Goal: Transaction & Acquisition: Purchase product/service

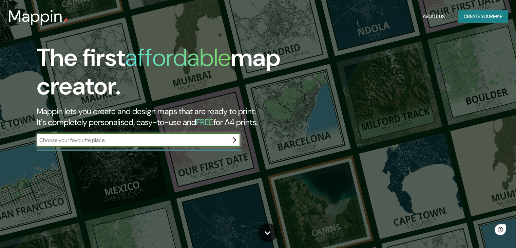
click at [104, 140] on input "text" at bounding box center [132, 140] width 190 height 8
click at [129, 140] on input "text" at bounding box center [132, 140] width 190 height 8
type input "sangolqui"
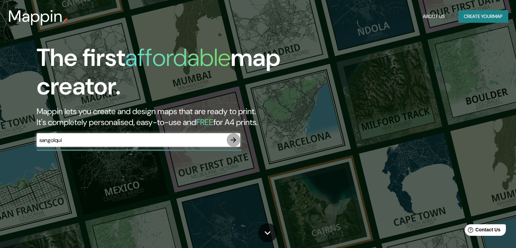
click at [230, 140] on icon "button" at bounding box center [233, 140] width 8 height 8
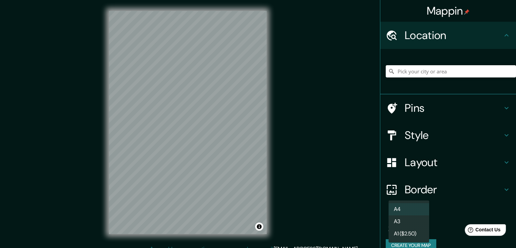
click at [407, 225] on body "Mappin Location Pins Style Layout Border Choose a border. Hint : you can make l…" at bounding box center [258, 124] width 516 height 248
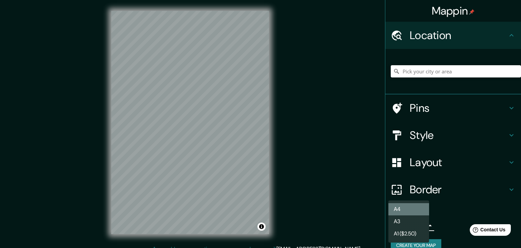
click at [399, 210] on li "A4" at bounding box center [408, 209] width 41 height 12
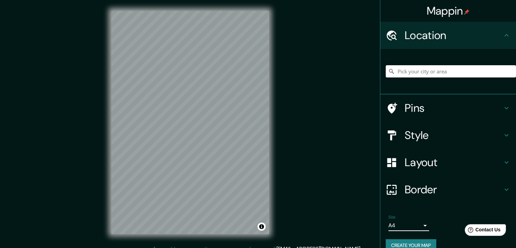
click at [400, 241] on button "Create your map" at bounding box center [411, 245] width 51 height 13
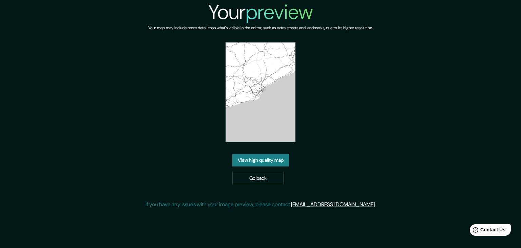
click at [266, 157] on link "View high quality map" at bounding box center [260, 160] width 57 height 13
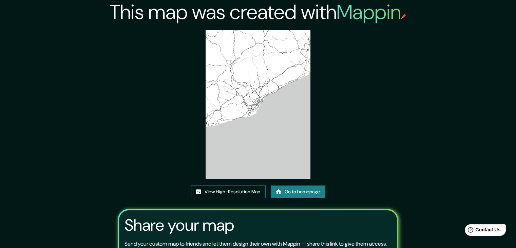
click at [228, 118] on img at bounding box center [258, 104] width 105 height 149
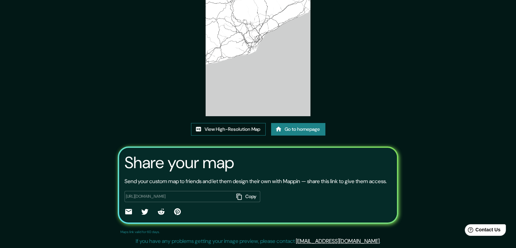
click at [223, 123] on link "View High-Resolution Map" at bounding box center [228, 129] width 75 height 13
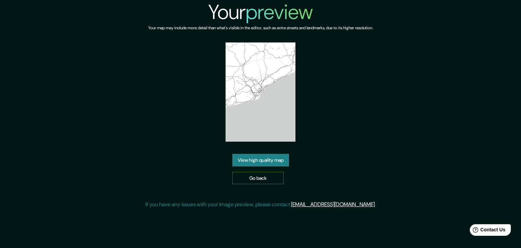
click at [259, 175] on link "Go back" at bounding box center [257, 178] width 51 height 13
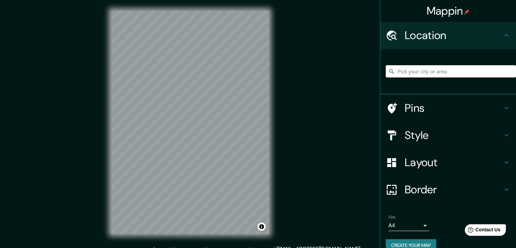
click at [414, 106] on h4 "Pins" at bounding box center [454, 108] width 98 height 14
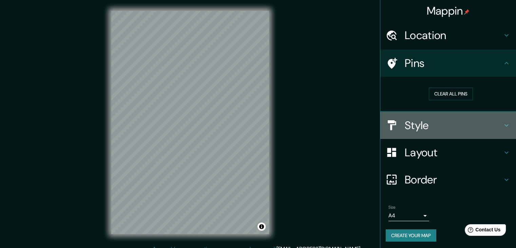
drag, startPoint x: 413, startPoint y: 123, endPoint x: 412, endPoint y: 129, distance: 5.9
click at [413, 124] on h4 "Style" at bounding box center [454, 125] width 98 height 14
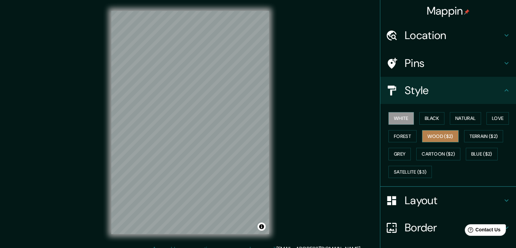
click at [437, 136] on button "Wood ($2)" at bounding box center [440, 136] width 37 height 13
click at [399, 121] on button "White" at bounding box center [400, 118] width 25 height 13
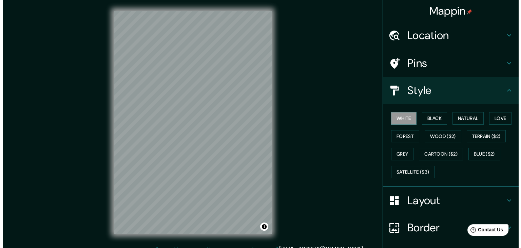
scroll to position [49, 0]
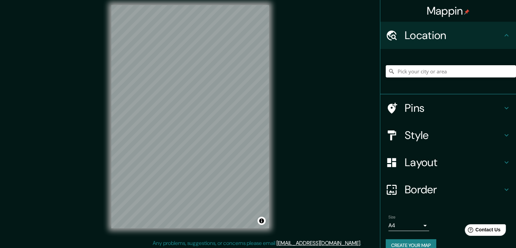
scroll to position [8, 0]
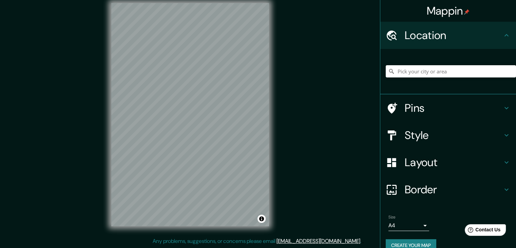
click at [405, 110] on h4 "Pins" at bounding box center [454, 108] width 98 height 14
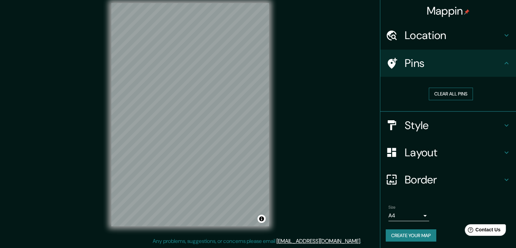
click at [446, 92] on button "Clear all pins" at bounding box center [451, 94] width 44 height 13
click at [430, 89] on button "Clear all pins" at bounding box center [451, 94] width 44 height 13
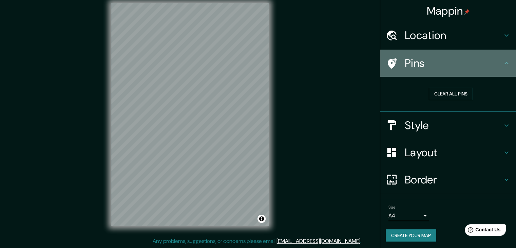
click at [417, 69] on h4 "Pins" at bounding box center [454, 63] width 98 height 14
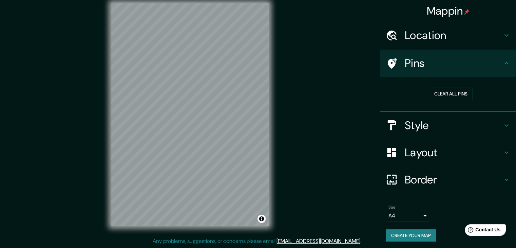
click at [405, 40] on h4 "Location" at bounding box center [454, 35] width 98 height 14
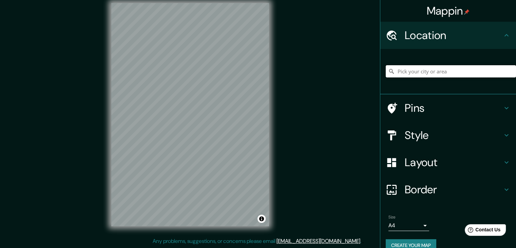
click at [404, 68] on input "Pick your city or area" at bounding box center [451, 71] width 130 height 12
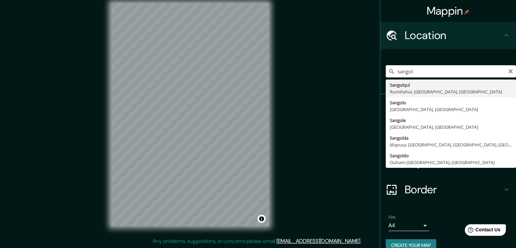
drag, startPoint x: 407, startPoint y: 90, endPoint x: 407, endPoint y: 95, distance: 5.1
type input "Sangolquí, Rumiñahui, [GEOGRAPHIC_DATA], [GEOGRAPHIC_DATA]"
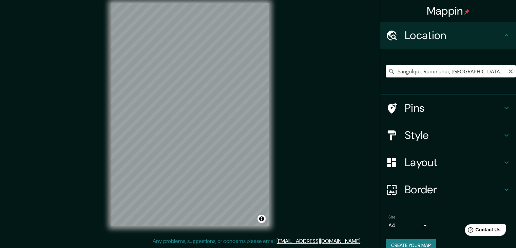
click at [470, 75] on input "Sangolquí, Rumiñahui, [GEOGRAPHIC_DATA], [GEOGRAPHIC_DATA]" at bounding box center [451, 71] width 130 height 12
drag, startPoint x: 491, startPoint y: 72, endPoint x: 360, endPoint y: 98, distance: 134.2
click at [360, 98] on div "Mappin Location Sangolquí, Rumiñahui, Pichincha, Ecuador Pins Style Layout Bord…" at bounding box center [258, 119] width 516 height 255
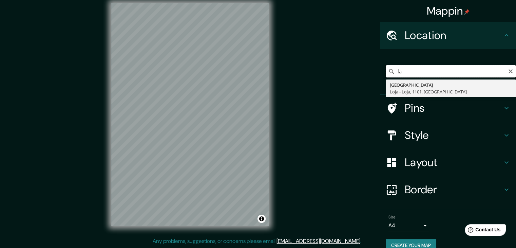
type input "l"
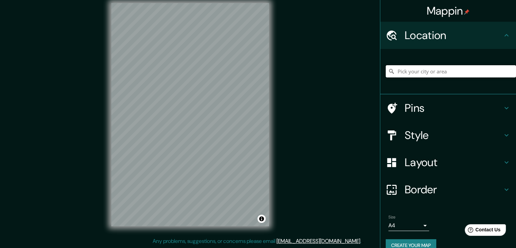
click at [424, 67] on input "Pick your city or area" at bounding box center [451, 71] width 130 height 12
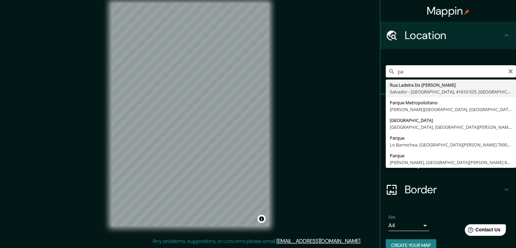
type input "p"
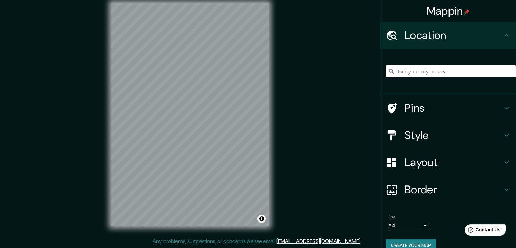
click at [162, 2] on div "© Mapbox © OpenStreetMap Improve this map" at bounding box center [189, 114] width 179 height 245
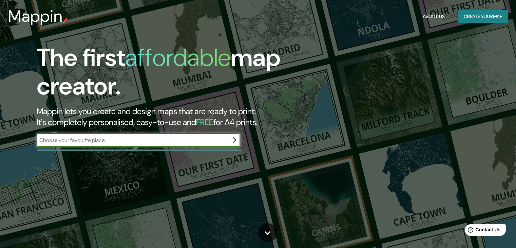
click at [111, 140] on input "text" at bounding box center [132, 140] width 190 height 8
type input "sa"
click at [238, 140] on button "button" at bounding box center [234, 140] width 14 height 14
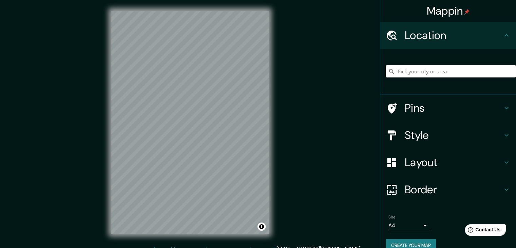
click at [407, 70] on input "Pick your city or area" at bounding box center [451, 71] width 130 height 12
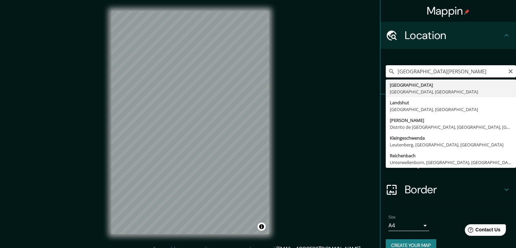
type input "Leipzig, Sajonia, Alemania"
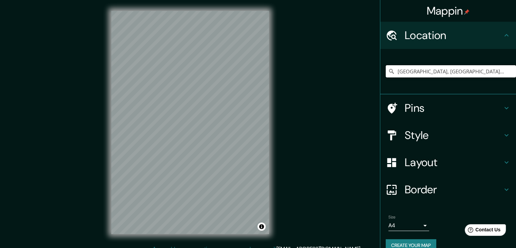
drag, startPoint x: 453, startPoint y: 76, endPoint x: 273, endPoint y: 95, distance: 181.2
click at [273, 95] on div "Mappin Location Leipzig, Sajonia, Alemania Leipzig Sajonia, Alemania Landshut B…" at bounding box center [258, 127] width 516 height 255
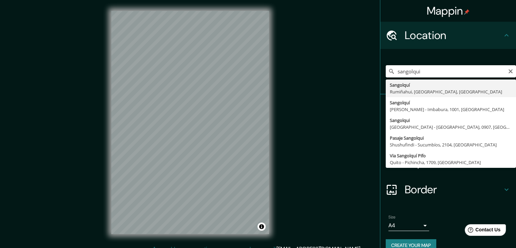
drag, startPoint x: 409, startPoint y: 87, endPoint x: 396, endPoint y: 94, distance: 14.9
type input "Sangolquí, Rumiñahui, Pichincha, Ecuador"
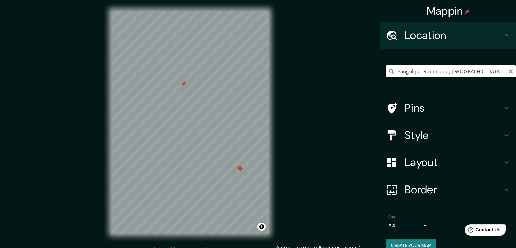
click at [428, 66] on input "Sangolquí, Rumiñahui, Pichincha, Ecuador" at bounding box center [451, 71] width 130 height 12
click at [497, 73] on input "Sangolquí, Rumiñahui, Pichincha, Ecuador" at bounding box center [451, 71] width 130 height 12
click at [508, 69] on icon "Clear" at bounding box center [510, 71] width 5 height 5
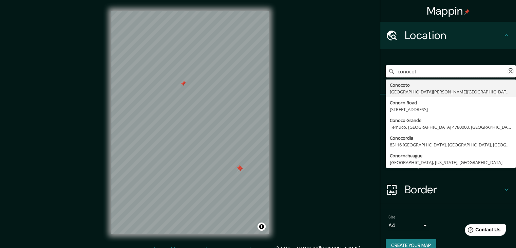
type input "conocoto"
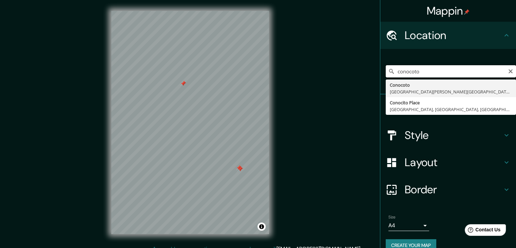
drag, startPoint x: 429, startPoint y: 72, endPoint x: 363, endPoint y: 85, distance: 67.2
click at [363, 85] on div "Mappin Location conocoto Conocoto Santo Domingo - Santo Domingo de los Tsáchila…" at bounding box center [258, 127] width 516 height 255
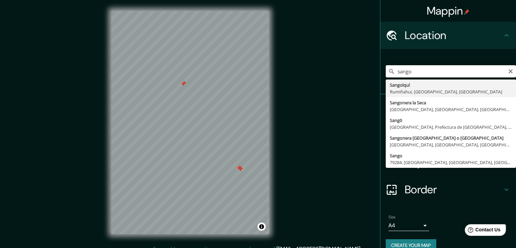
drag, startPoint x: 387, startPoint y: 85, endPoint x: 380, endPoint y: 93, distance: 10.3
type input "Sangolquí, Rumiñahui, Pichincha, Ecuador"
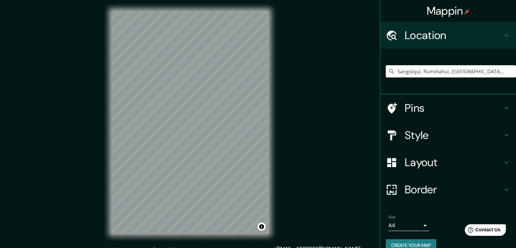
click at [212, 242] on div "© Mapbox © OpenStreetMap Improve this map" at bounding box center [189, 122] width 179 height 245
click at [271, 120] on div "© Mapbox © OpenStreetMap Improve this map" at bounding box center [189, 122] width 179 height 245
click at [400, 226] on body "Mappin Location Sangolquí, Rumiñahui, Pichincha, Ecuador Pins Style Layout Bord…" at bounding box center [258, 124] width 516 height 248
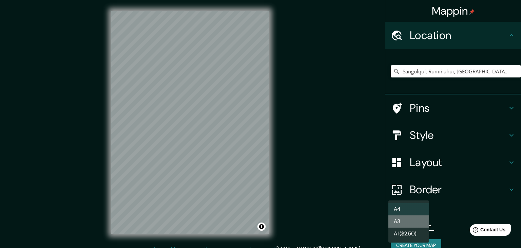
click at [402, 222] on li "A3" at bounding box center [408, 221] width 41 height 12
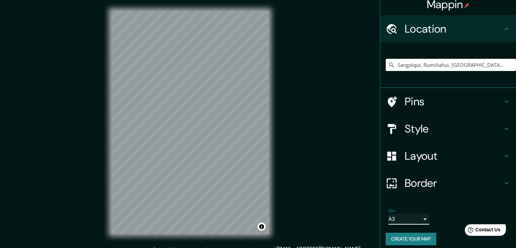
scroll to position [12, 0]
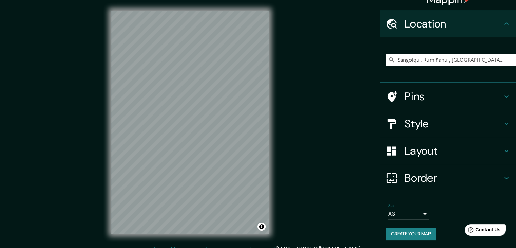
click at [408, 215] on body "Mappin Location Sangolquí, Rumiñahui, Pichincha, Ecuador Pins Style Layout Bord…" at bounding box center [258, 124] width 516 height 248
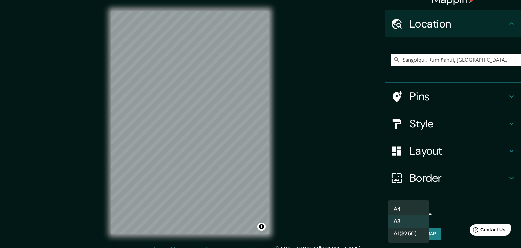
click at [408, 215] on li "A4" at bounding box center [408, 209] width 41 height 12
type input "single"
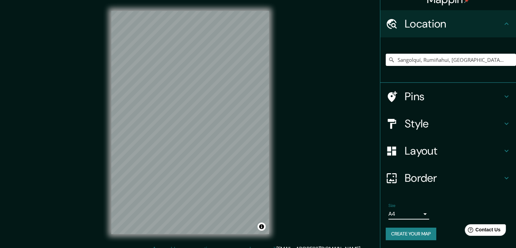
click at [406, 231] on button "Create your map" at bounding box center [411, 233] width 51 height 13
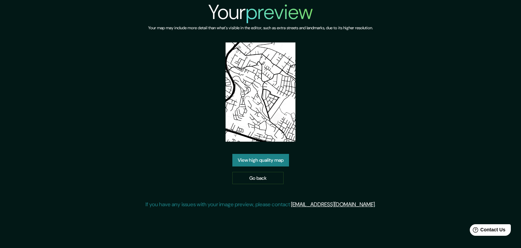
click at [252, 154] on link "View high quality map" at bounding box center [260, 160] width 57 height 13
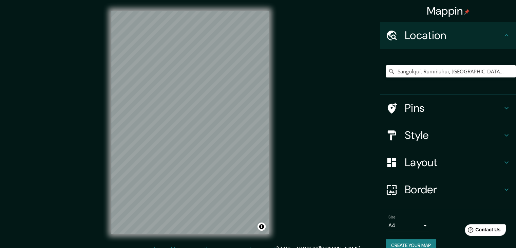
click at [405, 161] on h4 "Layout" at bounding box center [454, 162] width 98 height 14
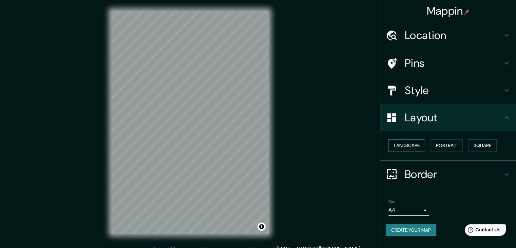
click at [408, 144] on button "Landscape" at bounding box center [406, 145] width 37 height 13
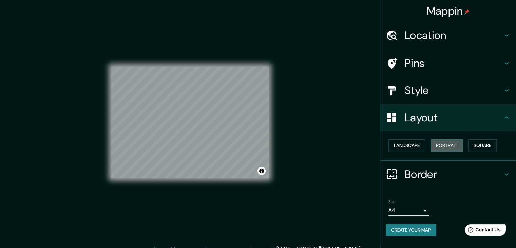
click at [453, 145] on button "Portrait" at bounding box center [446, 145] width 32 height 13
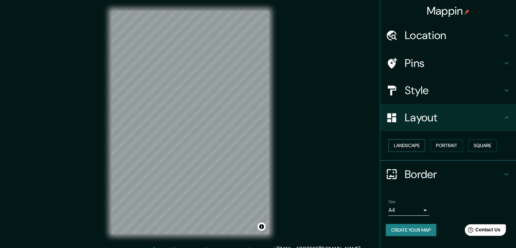
click at [401, 146] on button "Landscape" at bounding box center [406, 145] width 37 height 13
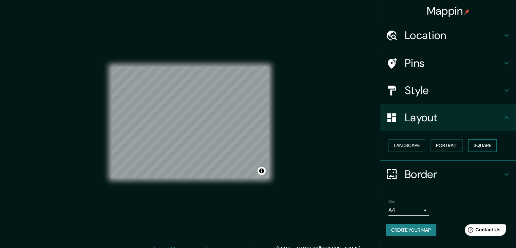
click at [481, 148] on button "Square" at bounding box center [482, 145] width 28 height 13
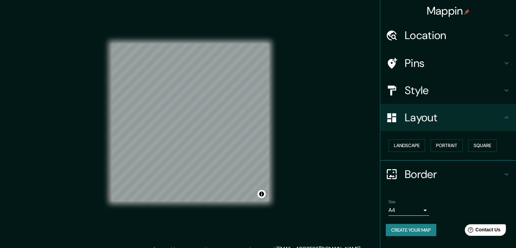
click at [429, 143] on div "Landscape Portrait Square" at bounding box center [451, 145] width 130 height 18
click at [408, 148] on button "Landscape" at bounding box center [406, 145] width 37 height 13
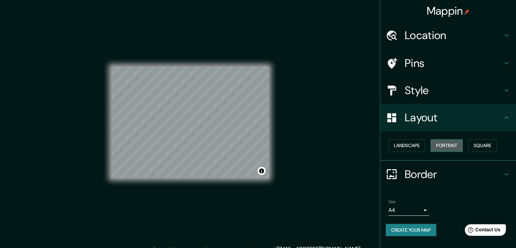
click at [454, 143] on button "Portrait" at bounding box center [446, 145] width 32 height 13
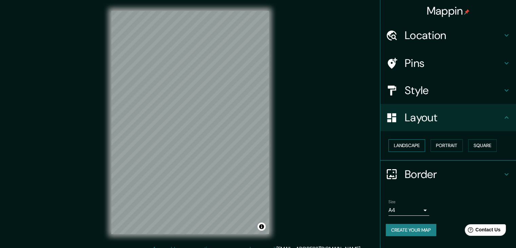
click at [403, 146] on button "Landscape" at bounding box center [406, 145] width 37 height 13
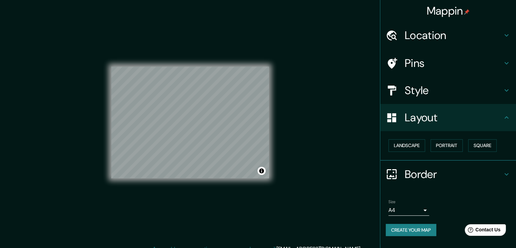
click at [403, 212] on body "Mappin Location Sangolquí, Rumiñahui, Pichincha, Ecuador Pins Style Layout Land…" at bounding box center [258, 124] width 516 height 248
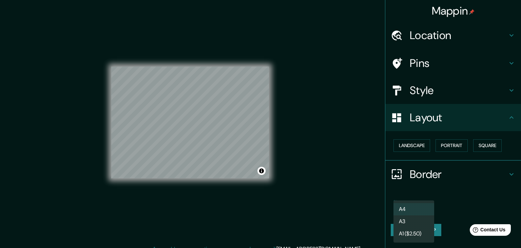
click at [401, 222] on li "A3" at bounding box center [413, 221] width 41 height 12
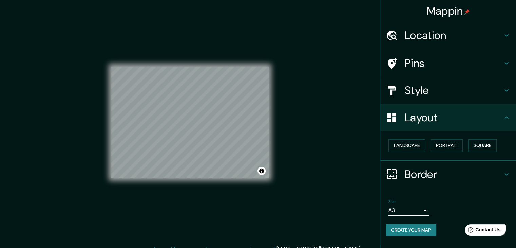
click at [422, 36] on h4 "Location" at bounding box center [454, 35] width 98 height 14
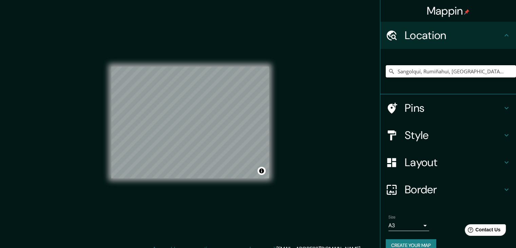
click at [497, 72] on input "Sangolquí, Rumiñahui, Pichincha, Ecuador" at bounding box center [451, 71] width 130 height 12
click at [494, 72] on input "Sangolquí, Rumiñahui, Pichincha, Ecuador" at bounding box center [451, 71] width 130 height 12
click at [288, 145] on div "Mappin Location Sangolquí, Rumiñahui, Pichincha, Ecuador Pins Style Layout Bord…" at bounding box center [258, 127] width 516 height 255
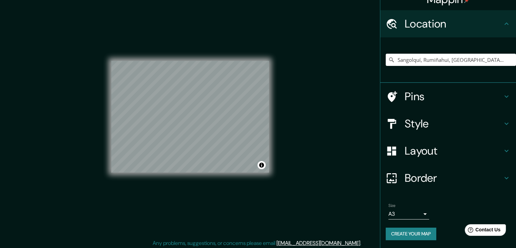
scroll to position [8, 0]
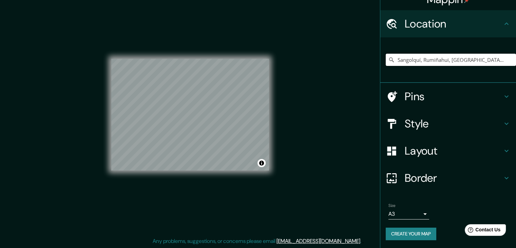
drag, startPoint x: 491, startPoint y: 60, endPoint x: 366, endPoint y: 61, distance: 124.8
click at [366, 61] on div "Mappin Location Sangolquí, Rumiñahui, Pichincha, Ecuador Pins Style Layout Bord…" at bounding box center [258, 119] width 516 height 255
type input "r"
drag, startPoint x: 398, startPoint y: 58, endPoint x: 362, endPoint y: 61, distance: 36.5
click at [362, 61] on div "Mappin Location r Pins Style Layout Border Choose a border. Hint : you can make…" at bounding box center [258, 119] width 516 height 255
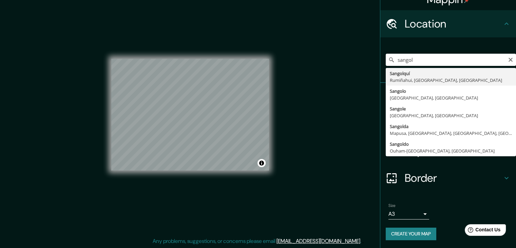
type input "Sangolquí, Rumiñahui, Pichincha, Ecuador"
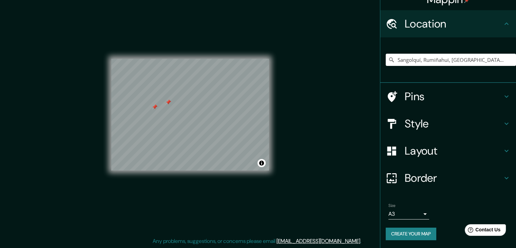
click at [168, 104] on div at bounding box center [168, 101] width 5 height 5
click at [166, 102] on div at bounding box center [168, 101] width 5 height 5
click at [155, 109] on div at bounding box center [154, 106] width 5 height 5
click at [155, 108] on div at bounding box center [154, 106] width 5 height 5
click at [193, 83] on div at bounding box center [193, 81] width 5 height 5
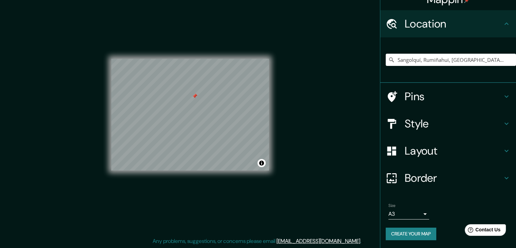
click at [194, 95] on div at bounding box center [194, 95] width 5 height 5
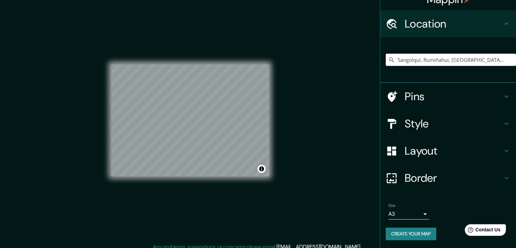
scroll to position [0, 0]
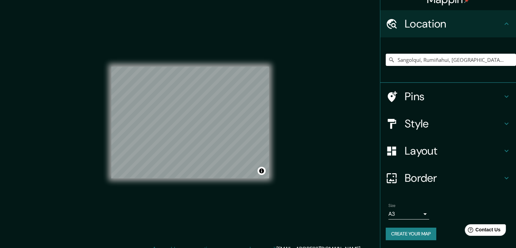
click at [410, 235] on button "Create your map" at bounding box center [411, 233] width 51 height 13
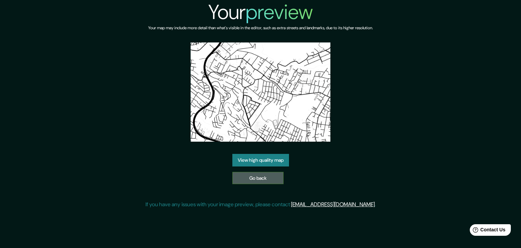
click at [253, 178] on link "Go back" at bounding box center [257, 178] width 51 height 13
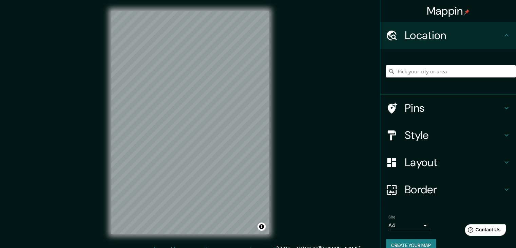
click at [395, 135] on div at bounding box center [395, 135] width 19 height 12
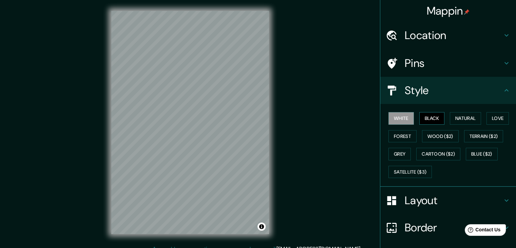
click at [427, 116] on button "Black" at bounding box center [431, 118] width 25 height 13
click at [450, 116] on button "Natural" at bounding box center [465, 118] width 31 height 13
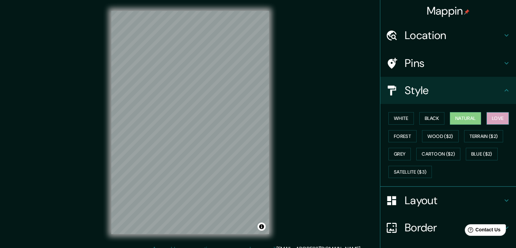
click at [501, 119] on button "Love" at bounding box center [497, 118] width 22 height 13
click at [389, 139] on button "Forest" at bounding box center [402, 136] width 28 height 13
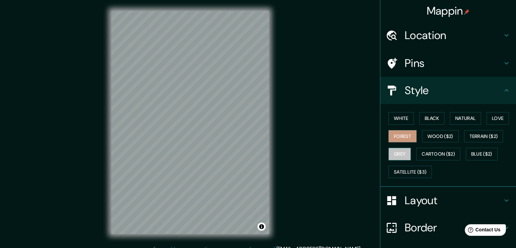
click at [391, 152] on button "Grey" at bounding box center [399, 154] width 22 height 13
click at [395, 115] on button "White" at bounding box center [400, 118] width 25 height 13
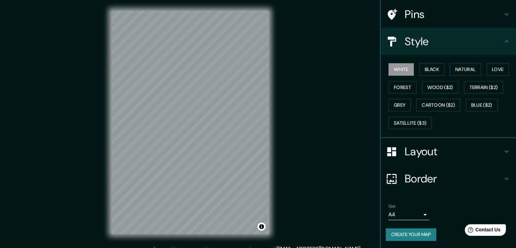
click at [407, 149] on h4 "Layout" at bounding box center [454, 152] width 98 height 14
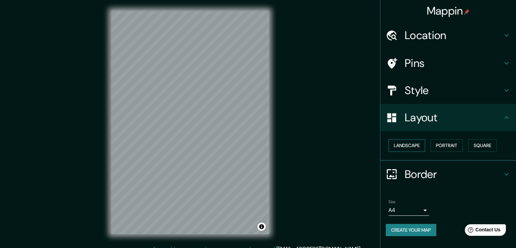
click at [415, 144] on button "Landscape" at bounding box center [406, 145] width 37 height 13
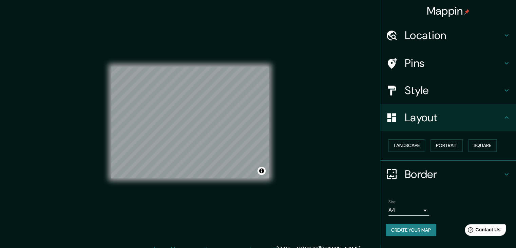
click at [412, 169] on h4 "Border" at bounding box center [454, 174] width 98 height 14
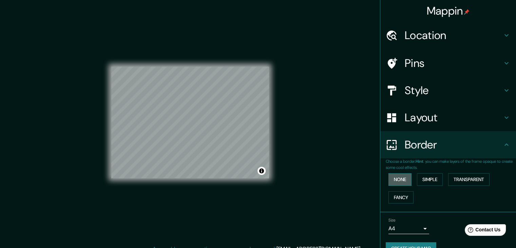
click at [396, 175] on button "None" at bounding box center [399, 179] width 23 height 13
click at [419, 179] on button "Simple" at bounding box center [430, 179] width 26 height 13
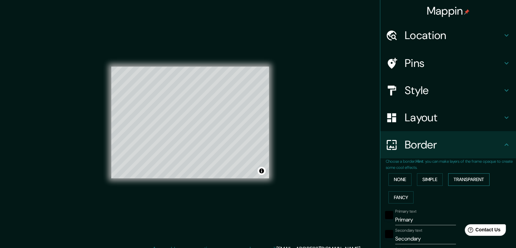
click at [469, 178] on button "Transparent" at bounding box center [468, 179] width 41 height 13
click at [389, 195] on button "Fancy" at bounding box center [400, 197] width 25 height 13
click at [388, 181] on button "None" at bounding box center [399, 179] width 23 height 13
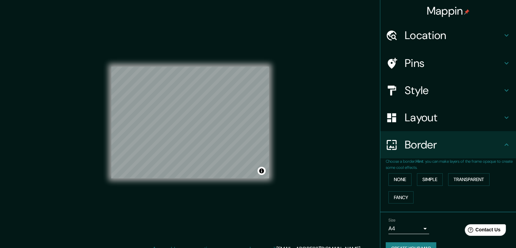
click at [410, 63] on h4 "Pins" at bounding box center [454, 63] width 98 height 14
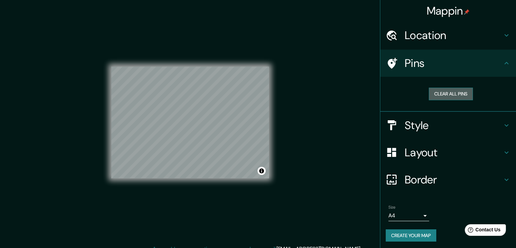
click at [430, 93] on button "Clear all pins" at bounding box center [451, 94] width 44 height 13
click at [410, 125] on h4 "Style" at bounding box center [454, 125] width 98 height 14
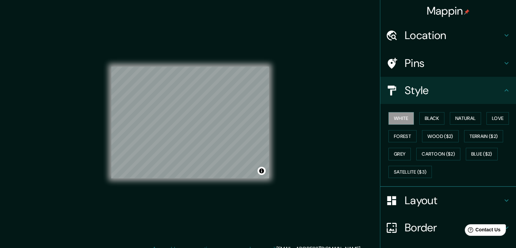
click at [409, 94] on h4 "Style" at bounding box center [454, 90] width 98 height 14
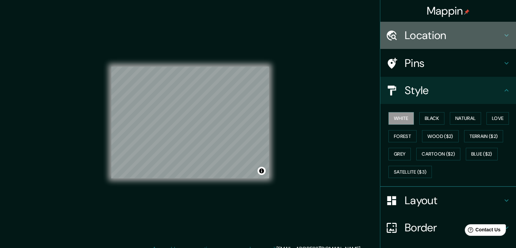
click at [405, 36] on h4 "Location" at bounding box center [454, 35] width 98 height 14
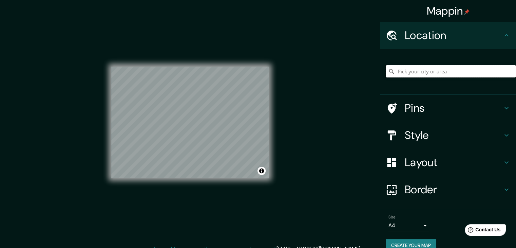
click at [396, 67] on input "Pick your city or area" at bounding box center [451, 71] width 130 height 12
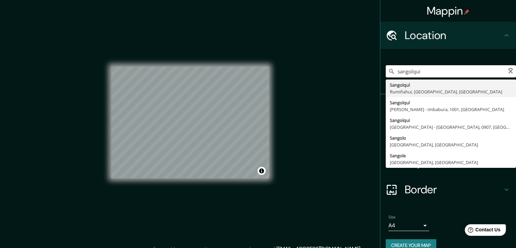
type input "Sangolquí, Rumiñahui, Pichincha, Ecuador"
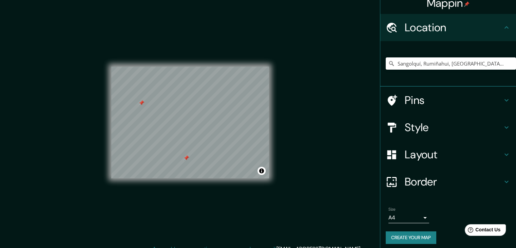
scroll to position [12, 0]
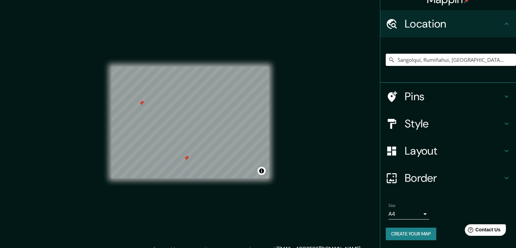
click at [418, 145] on h4 "Layout" at bounding box center [454, 151] width 98 height 14
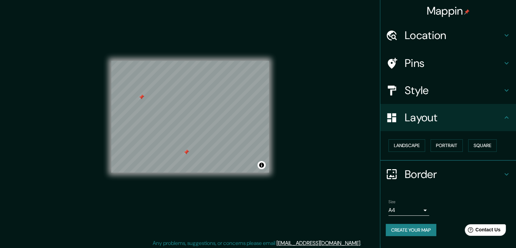
scroll to position [8, 0]
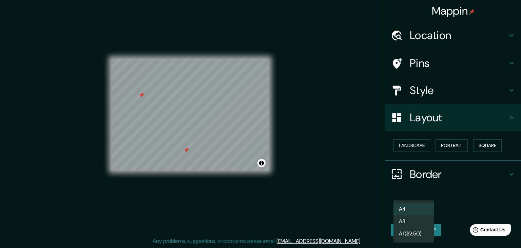
click at [402, 205] on body "Mappin Location Sangolquí, Rumiñahui, Pichincha, Ecuador Sangolquí Rumiñahui, P…" at bounding box center [260, 116] width 521 height 248
click at [402, 216] on li "A3" at bounding box center [413, 221] width 41 height 12
type input "a4"
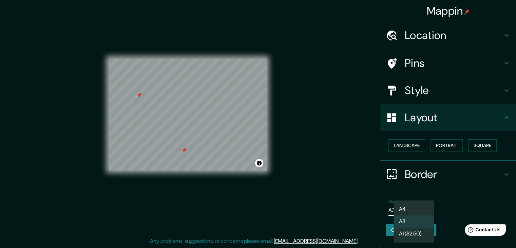
click at [415, 206] on body "Mappin Location Sangolquí, Rumiñahui, Pichincha, Ecuador Sangolquí Rumiñahui, P…" at bounding box center [258, 116] width 516 height 248
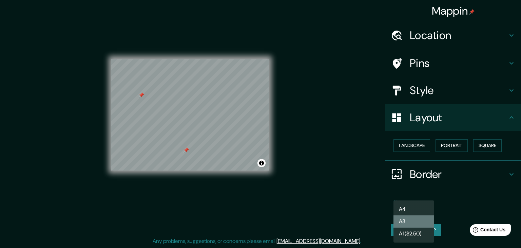
click at [404, 215] on li "A3" at bounding box center [413, 221] width 41 height 12
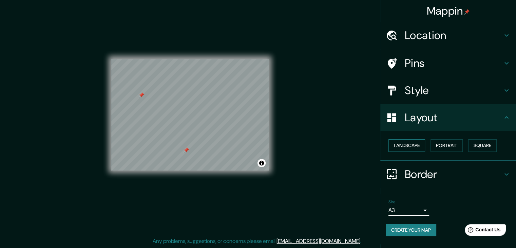
click at [400, 147] on button "Landscape" at bounding box center [406, 145] width 37 height 13
click at [465, 137] on div "Landscape Portrait Square" at bounding box center [451, 145] width 130 height 18
click at [459, 148] on button "Portrait" at bounding box center [446, 145] width 32 height 13
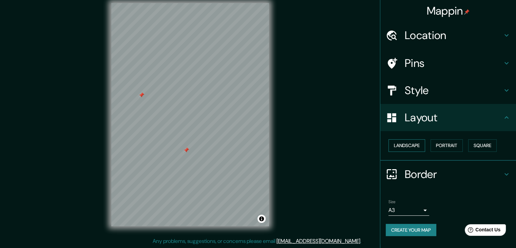
click at [405, 147] on button "Landscape" at bounding box center [406, 145] width 37 height 13
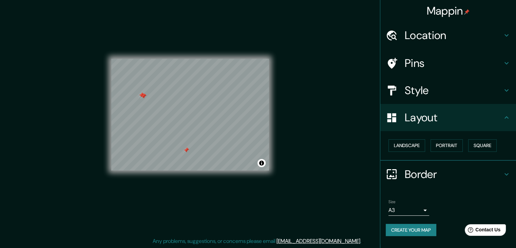
click at [142, 93] on div at bounding box center [142, 95] width 5 height 5
click at [144, 94] on div at bounding box center [143, 95] width 5 height 5
click at [140, 94] on div at bounding box center [141, 94] width 5 height 5
click at [141, 96] on div at bounding box center [141, 94] width 5 height 5
click at [187, 151] on div at bounding box center [186, 149] width 5 height 5
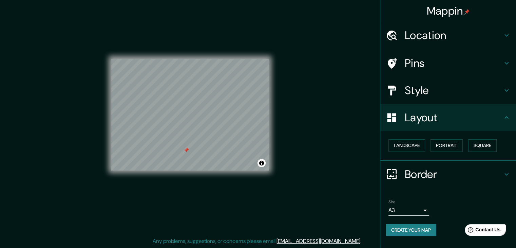
click at [187, 151] on div at bounding box center [186, 149] width 5 height 5
click at [425, 228] on button "Create your map" at bounding box center [411, 230] width 51 height 13
click at [412, 230] on button "Create your map" at bounding box center [411, 230] width 51 height 13
click at [417, 227] on button "Create your map" at bounding box center [411, 230] width 51 height 13
click at [419, 226] on div "Create your map" at bounding box center [448, 230] width 125 height 13
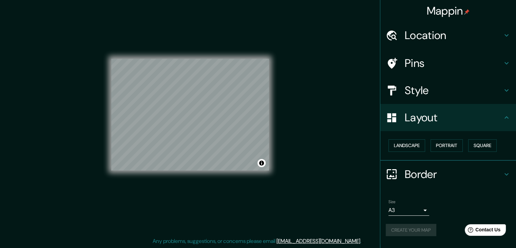
click at [419, 226] on div "Create your map" at bounding box center [448, 230] width 125 height 13
click at [427, 167] on h4 "Border" at bounding box center [454, 174] width 98 height 14
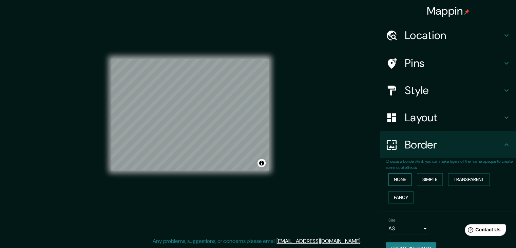
click at [406, 179] on button "None" at bounding box center [399, 179] width 23 height 13
click at [388, 179] on button "None" at bounding box center [399, 179] width 23 height 13
click at [388, 176] on button "None" at bounding box center [399, 179] width 23 height 13
click at [398, 171] on div "None Simple Transparent Fancy" at bounding box center [451, 188] width 130 height 36
click at [396, 176] on button "None" at bounding box center [399, 179] width 23 height 13
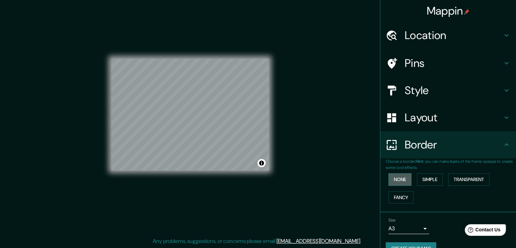
click at [396, 176] on button "None" at bounding box center [399, 179] width 23 height 13
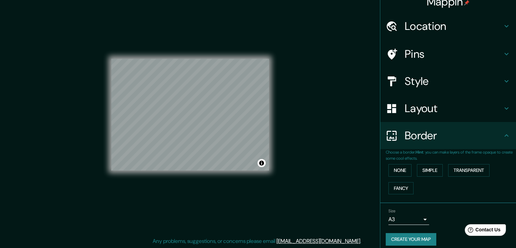
scroll to position [14, 0]
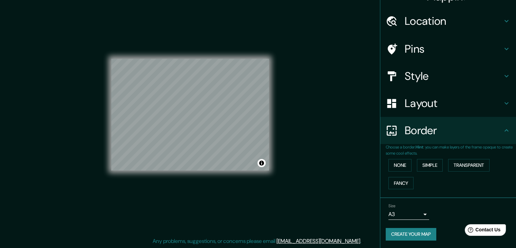
click at [497, 132] on h4 "Border" at bounding box center [454, 130] width 98 height 14
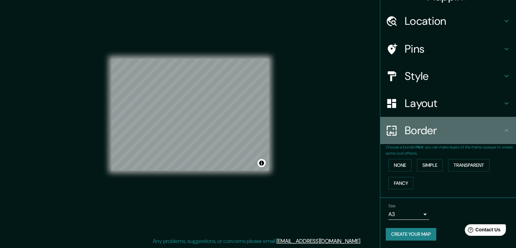
click at [502, 128] on icon at bounding box center [506, 130] width 8 height 8
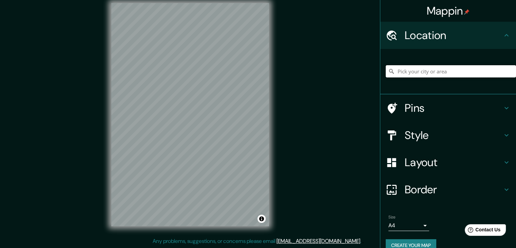
click at [415, 73] on input "Pick your city or area" at bounding box center [451, 71] width 130 height 12
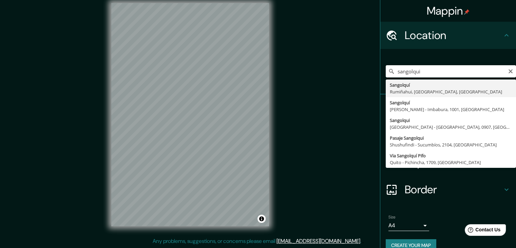
type input "Sangolquí, Rumiñahui, Pichincha, Ecuador"
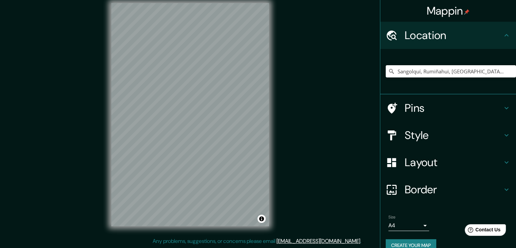
click at [223, 228] on div "© Mapbox © OpenStreetMap Improve this map" at bounding box center [189, 114] width 179 height 245
click at [443, 158] on h4 "Layout" at bounding box center [454, 162] width 98 height 14
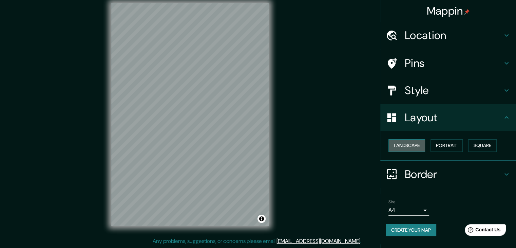
click at [417, 141] on button "Landscape" at bounding box center [406, 145] width 37 height 13
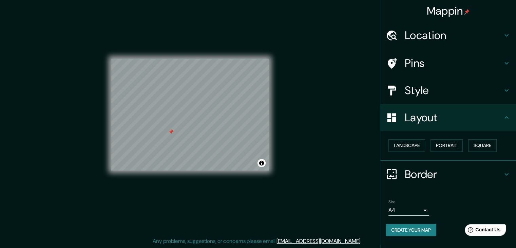
click at [171, 134] on div at bounding box center [170, 131] width 5 height 5
click at [234, 156] on div at bounding box center [234, 154] width 5 height 5
click at [232, 154] on div at bounding box center [233, 154] width 5 height 5
click at [423, 228] on button "Create your map" at bounding box center [411, 230] width 51 height 13
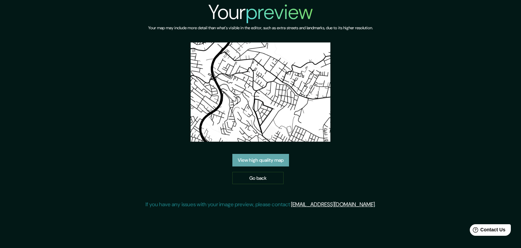
click at [255, 164] on link "View high quality map" at bounding box center [260, 160] width 57 height 13
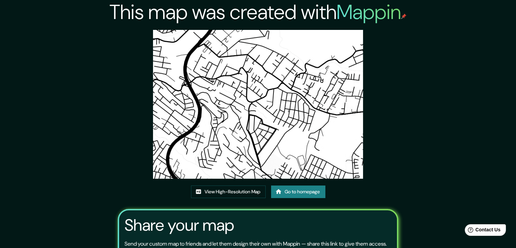
scroll to position [71, 0]
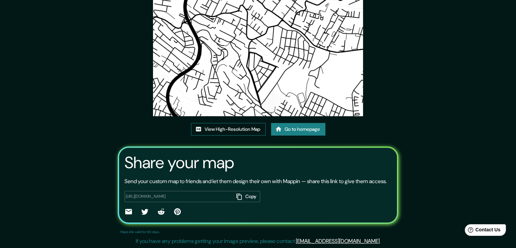
click at [235, 123] on link "View High-Resolution Map" at bounding box center [228, 129] width 75 height 13
click at [199, 192] on div "[URL][DOMAIN_NAME] Copy ​" at bounding box center [192, 196] width 136 height 11
click at [210, 192] on div "[URL][DOMAIN_NAME] Copy ​" at bounding box center [192, 196] width 136 height 11
drag, startPoint x: 249, startPoint y: 195, endPoint x: 253, endPoint y: 191, distance: 6.2
click at [249, 195] on button "Copy" at bounding box center [247, 196] width 26 height 11
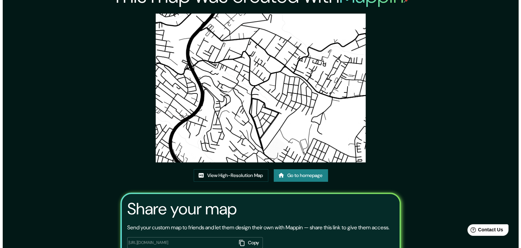
scroll to position [0, 0]
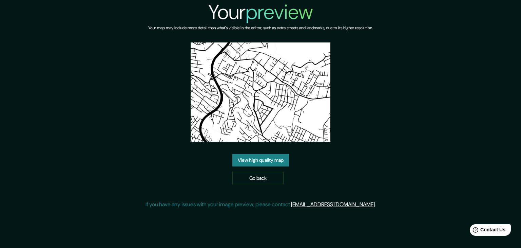
click at [241, 93] on img at bounding box center [261, 91] width 140 height 99
click at [243, 111] on img at bounding box center [261, 91] width 140 height 99
click at [243, 112] on img at bounding box center [261, 91] width 140 height 99
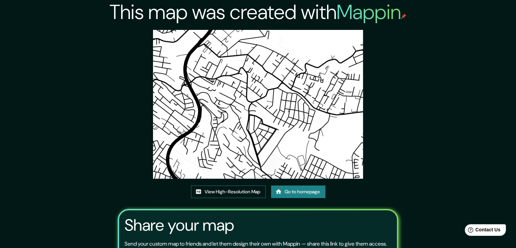
scroll to position [71, 0]
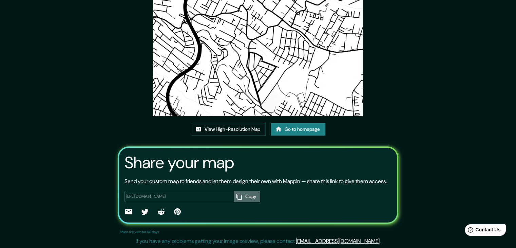
drag, startPoint x: 247, startPoint y: 193, endPoint x: 246, endPoint y: 197, distance: 3.5
click at [247, 193] on button "Copy" at bounding box center [247, 196] width 26 height 11
click at [243, 126] on link "View High-Resolution Map" at bounding box center [228, 129] width 75 height 13
